Goal: Task Accomplishment & Management: Use online tool/utility

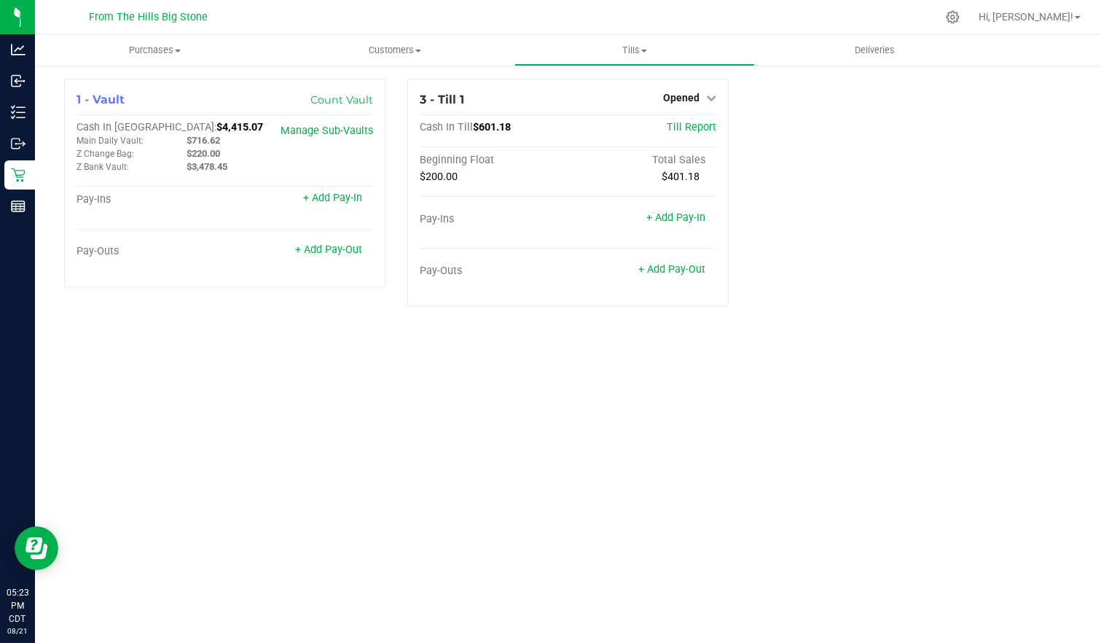
click at [696, 379] on div "Purchases Summary of purchases Fulfillment All purchases Customers All customer…" at bounding box center [568, 339] width 1066 height 608
click at [485, 414] on div "Purchases Summary of purchases Fulfillment All purchases Customers All customer…" at bounding box center [568, 339] width 1066 height 608
click at [862, 356] on div "Purchases Summary of purchases Fulfillment All purchases Customers All customer…" at bounding box center [568, 339] width 1066 height 608
click at [715, 97] on icon at bounding box center [711, 98] width 10 height 10
click at [700, 124] on link "Close Till" at bounding box center [683, 128] width 39 height 12
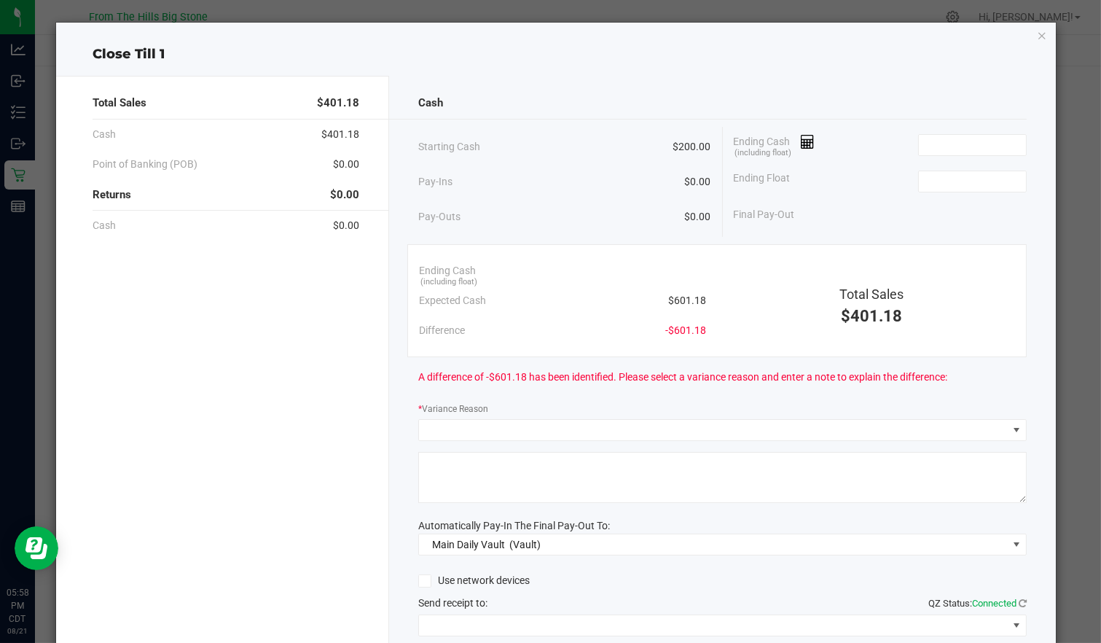
click at [944, 149] on input at bounding box center [972, 145] width 107 height 20
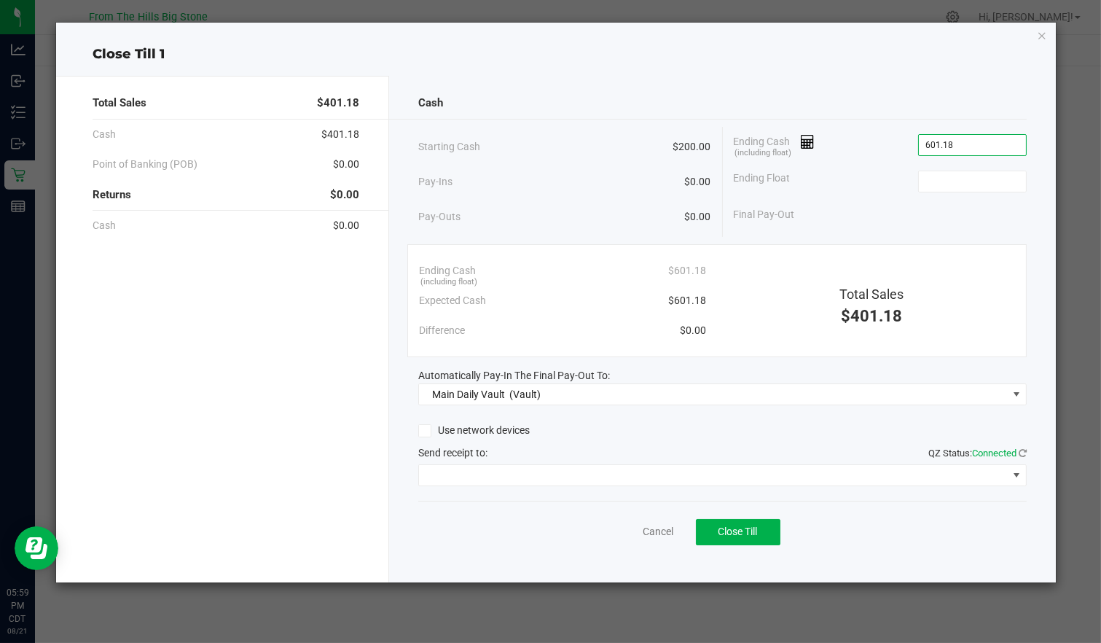
type input "$601.18"
click at [996, 186] on input at bounding box center [972, 181] width 107 height 20
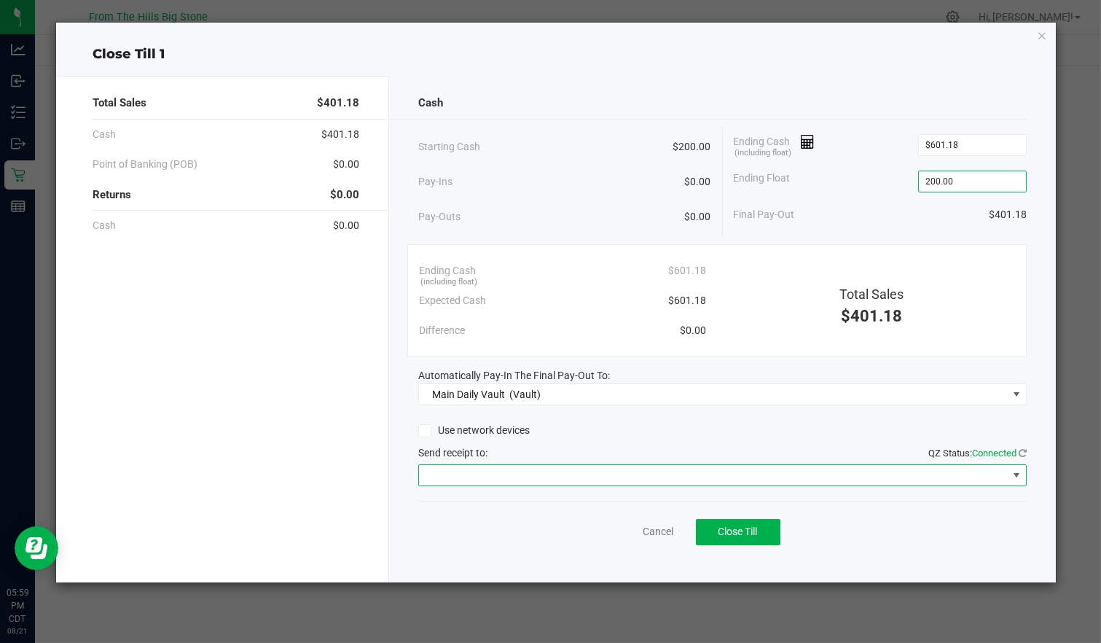
type input "$200.00"
click at [632, 470] on span at bounding box center [713, 475] width 588 height 20
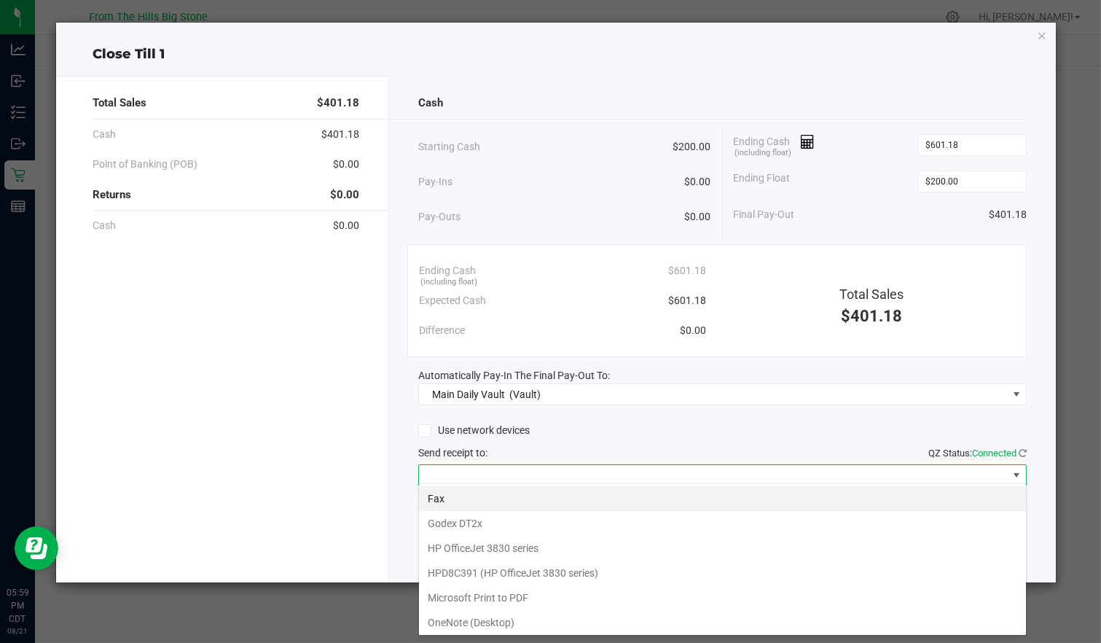
scroll to position [71, 0]
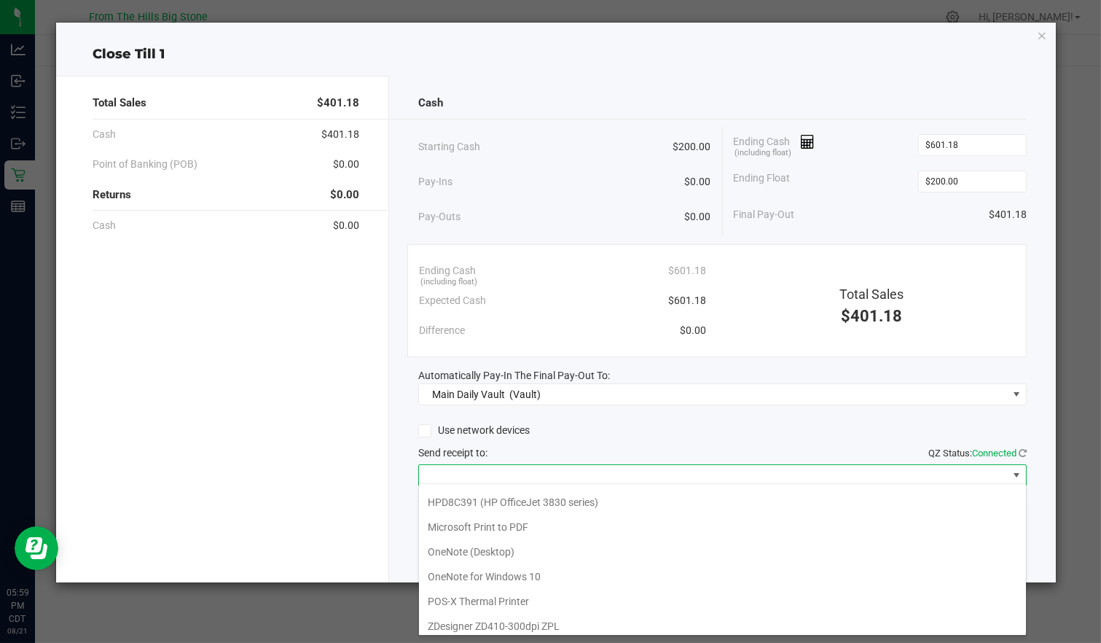
click at [699, 592] on Printer "POS-X Thermal Printer" at bounding box center [722, 601] width 607 height 25
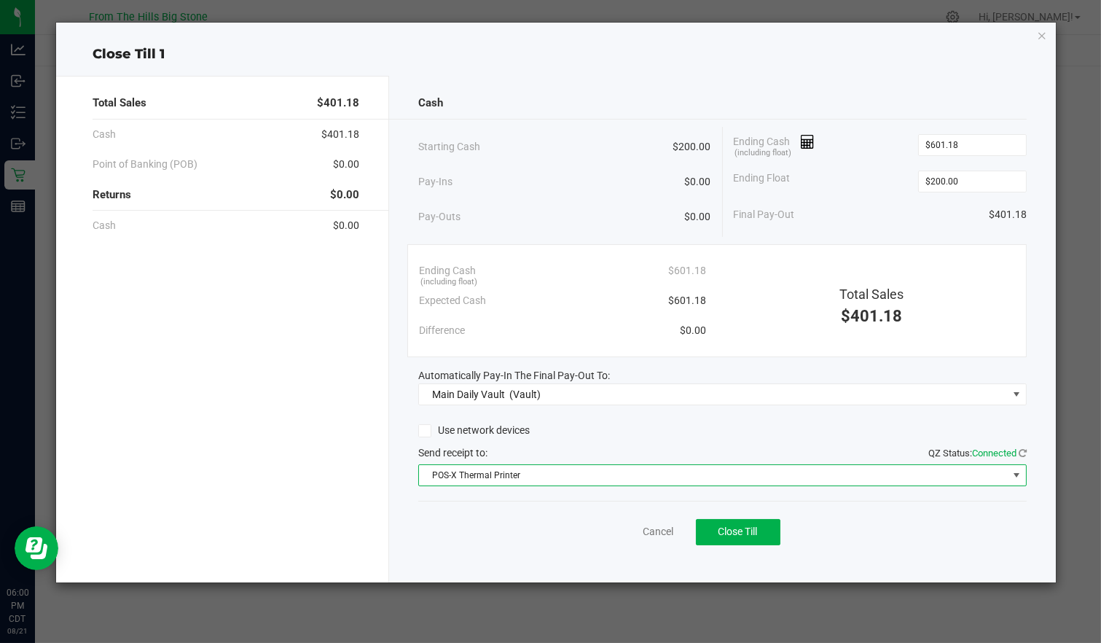
click at [784, 556] on div "Cash Starting Cash $200.00 Pay-Ins $0.00 Pay-Outs $0.00 Ending Cash (including …" at bounding box center [722, 329] width 666 height 507
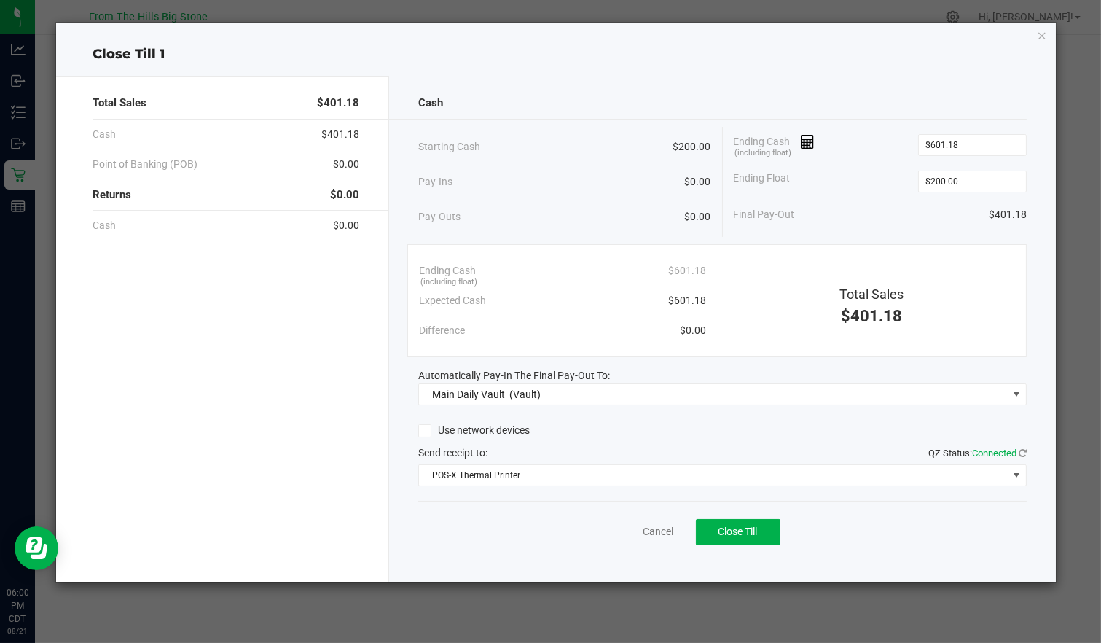
click at [760, 510] on div "Cancel Close Till" at bounding box center [722, 529] width 608 height 56
drag, startPoint x: 751, startPoint y: 549, endPoint x: 756, endPoint y: 532, distance: 17.5
click at [756, 532] on div "Cancel Close Till" at bounding box center [722, 529] width 608 height 56
drag, startPoint x: 756, startPoint y: 532, endPoint x: 758, endPoint y: 516, distance: 16.2
click at [758, 519] on button "Close Till" at bounding box center [738, 532] width 85 height 26
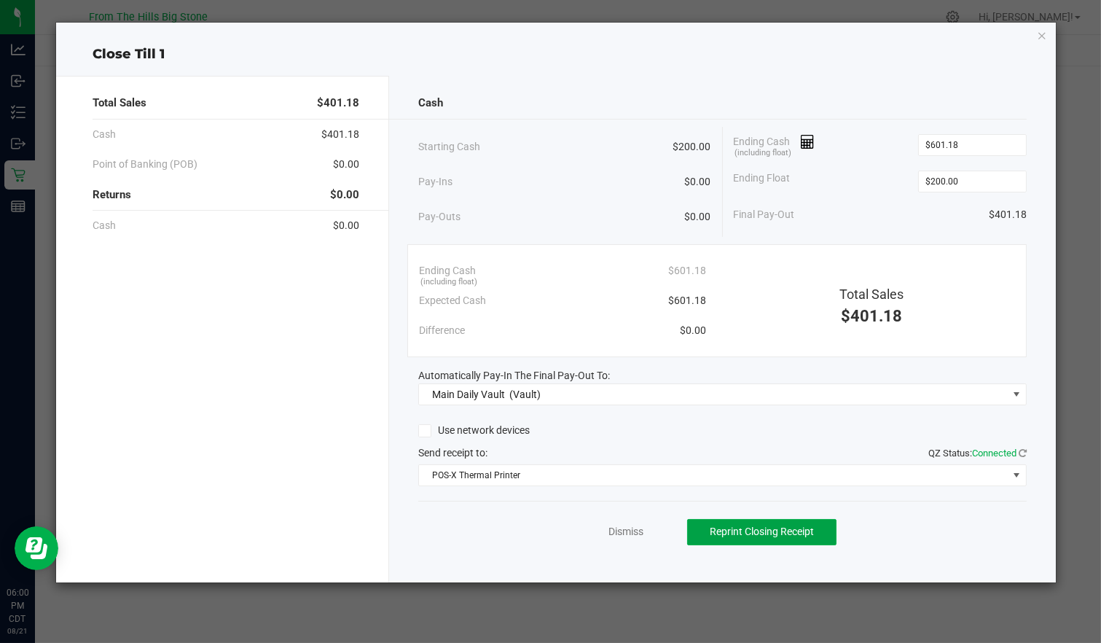
click at [796, 528] on span "Reprint Closing Receipt" at bounding box center [762, 532] width 104 height 12
click at [771, 532] on span "Reprint Closing Receipt" at bounding box center [762, 532] width 104 height 12
click at [776, 530] on span "Reprint Closing Receipt" at bounding box center [762, 532] width 104 height 12
click at [778, 530] on span "Reprint Closing Receipt" at bounding box center [762, 532] width 104 height 12
click at [779, 528] on span "Reprint Closing Receipt" at bounding box center [762, 532] width 104 height 12
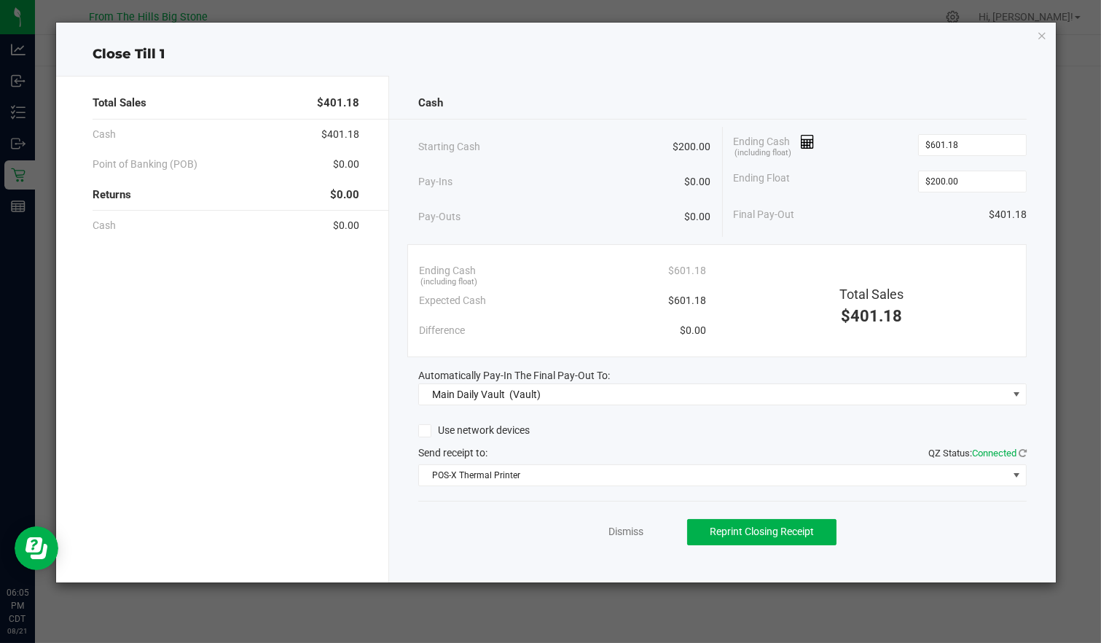
click at [1041, 36] on icon "button" at bounding box center [1042, 34] width 10 height 17
